Goal: Communication & Community: Ask a question

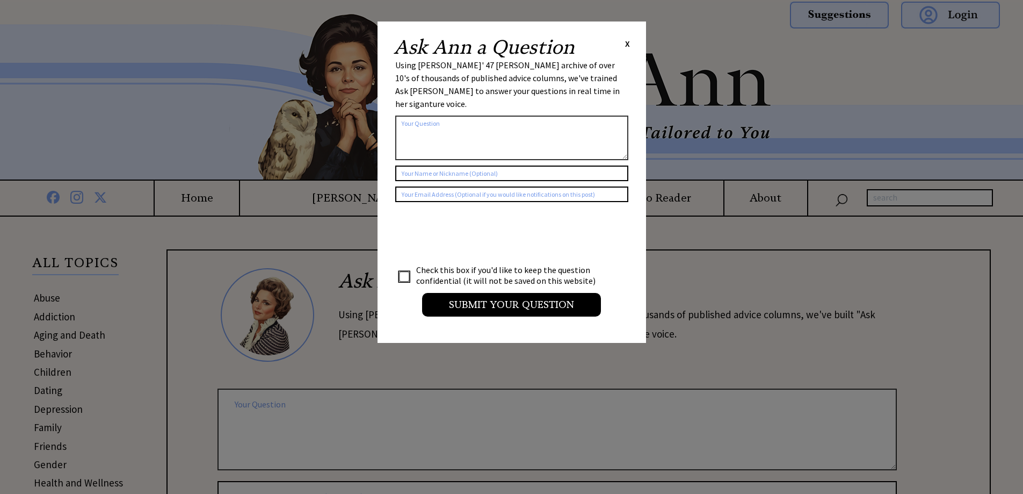
click at [627, 47] on span "X" at bounding box center [627, 43] width 5 height 11
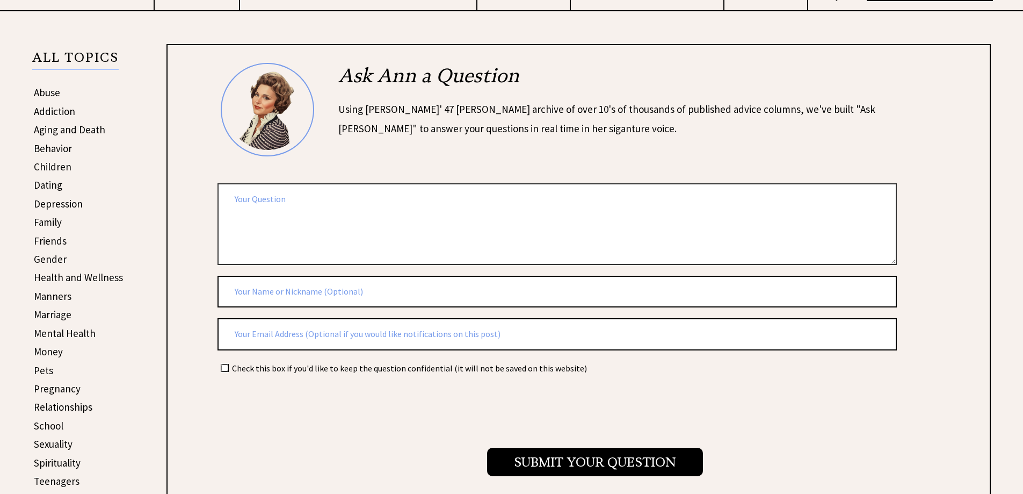
scroll to position [161, 0]
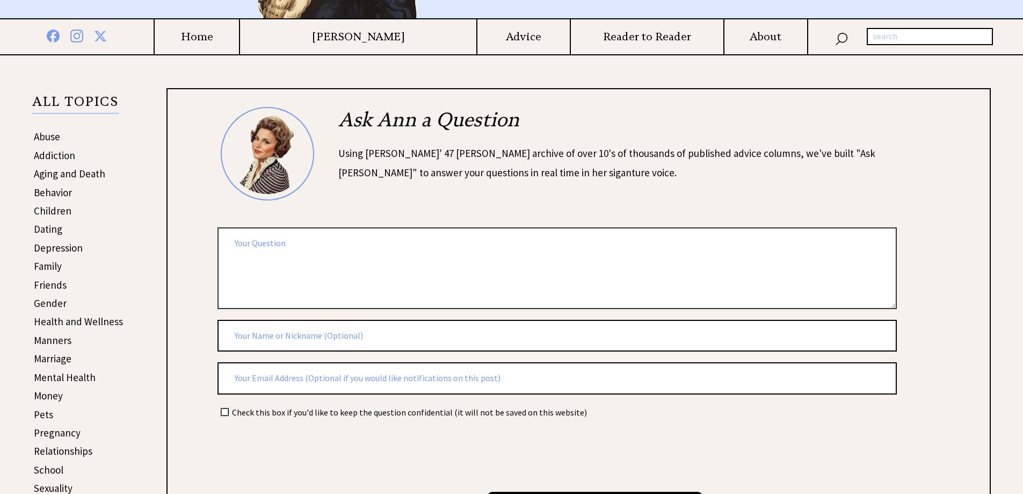
click at [317, 251] on textarea at bounding box center [556, 267] width 679 height 81
type textarea "JOB DESCRIPTION FOR A PARENT"
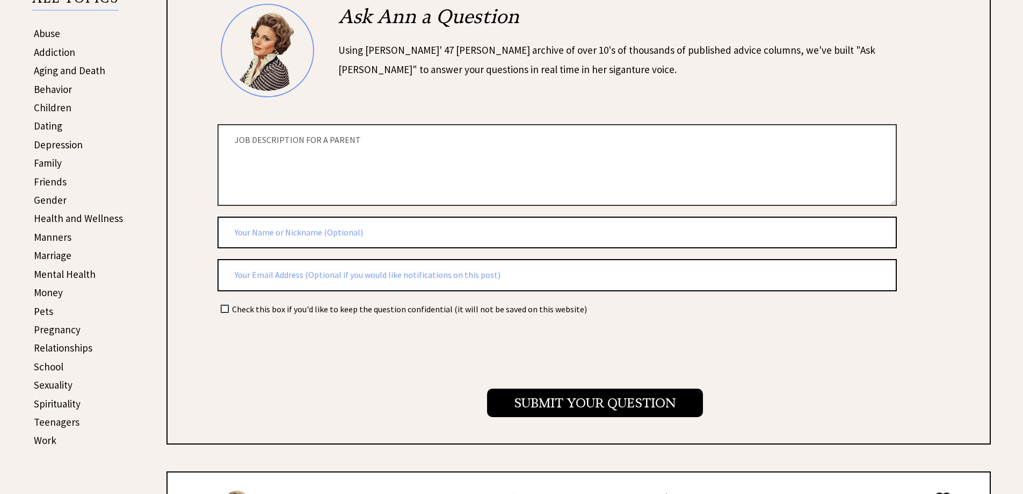
scroll to position [269, 0]
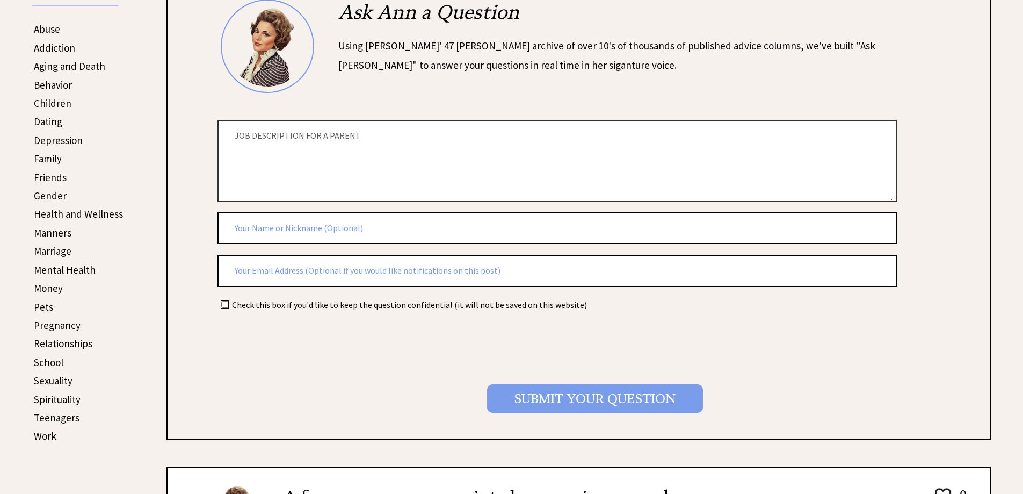
click at [587, 402] on input "Submit your Question" at bounding box center [595, 398] width 216 height 28
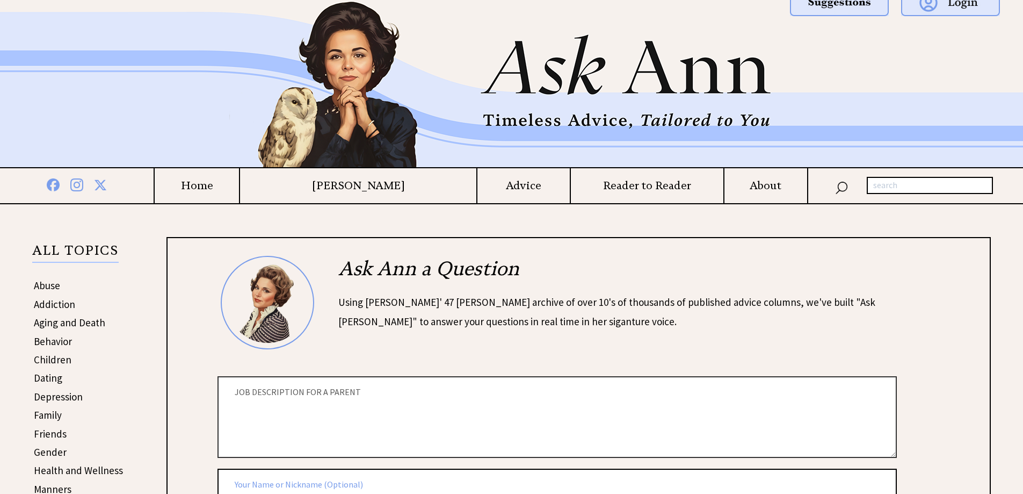
scroll to position [0, 0]
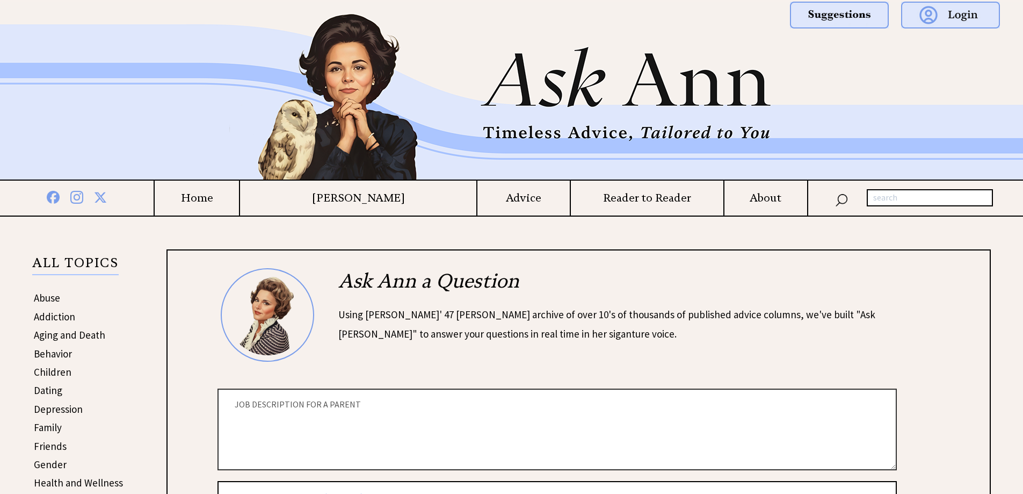
click at [226, 199] on h4 "Home" at bounding box center [197, 197] width 84 height 13
click at [398, 200] on h4 "[PERSON_NAME]" at bounding box center [358, 197] width 236 height 13
